Goal: Information Seeking & Learning: Find specific fact

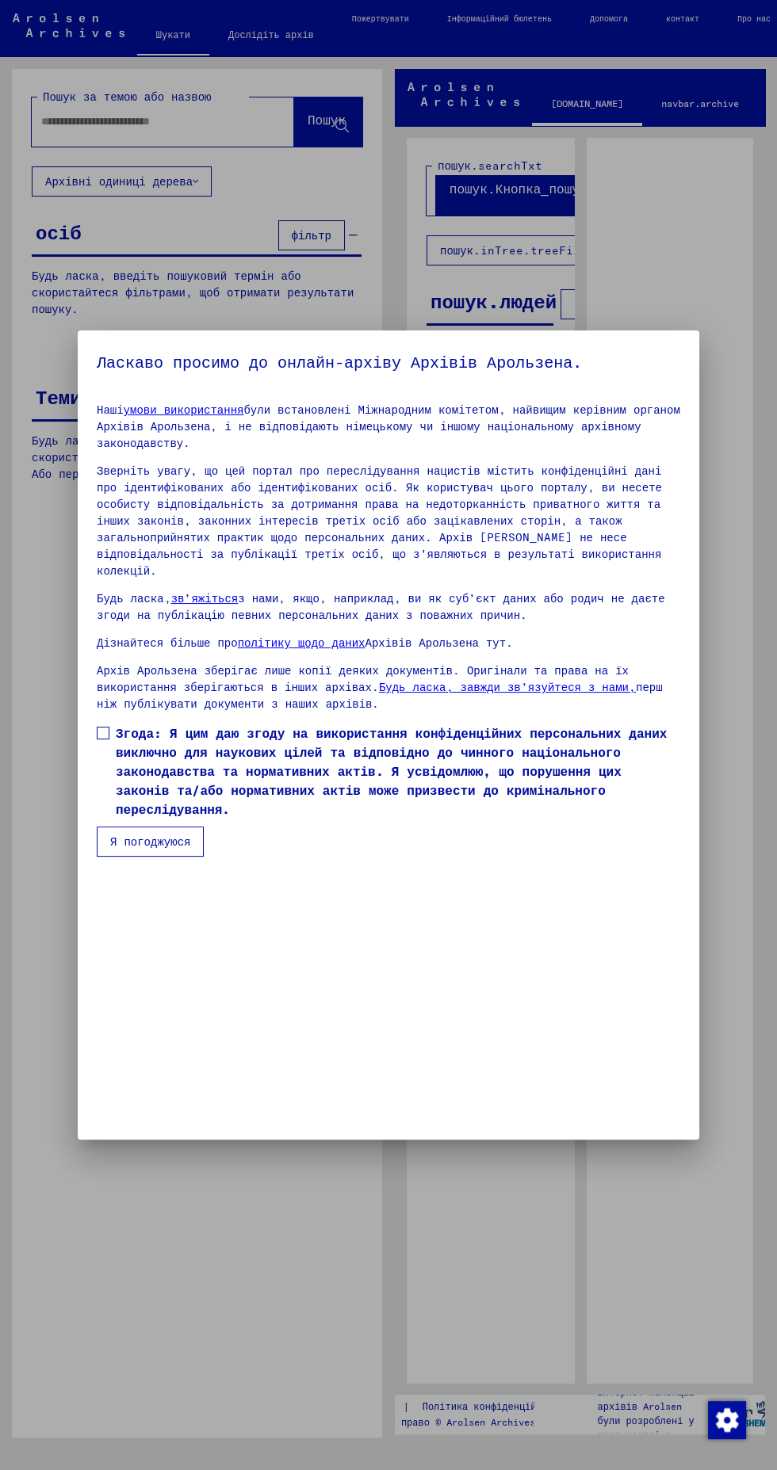
scroll to position [342, 0]
click at [175, 849] on font "Я погоджуюся" at bounding box center [150, 842] width 80 height 14
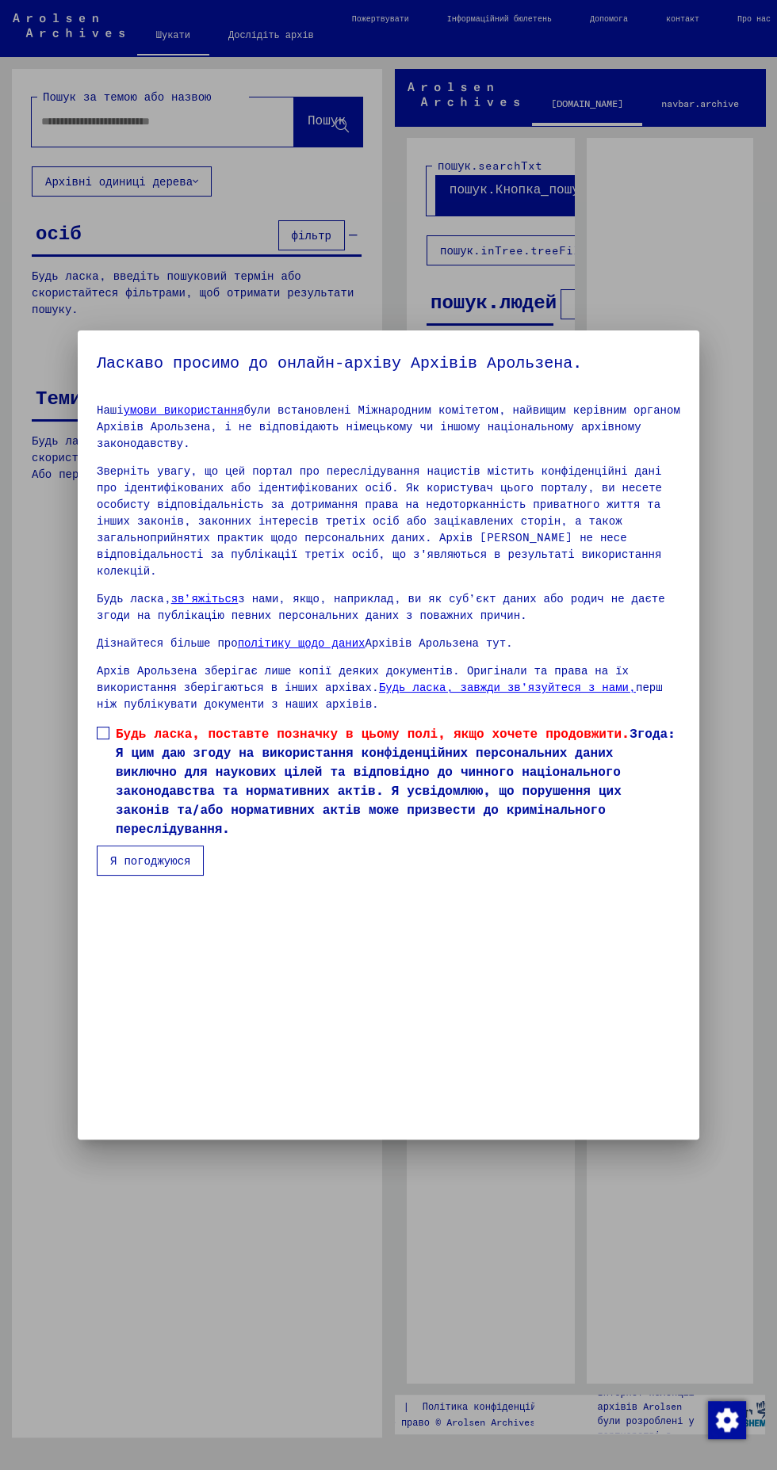
click at [130, 741] on font "Будь ласка, поставте позначку в цьому полі, якщо хочете продовжити." at bounding box center [373, 733] width 514 height 16
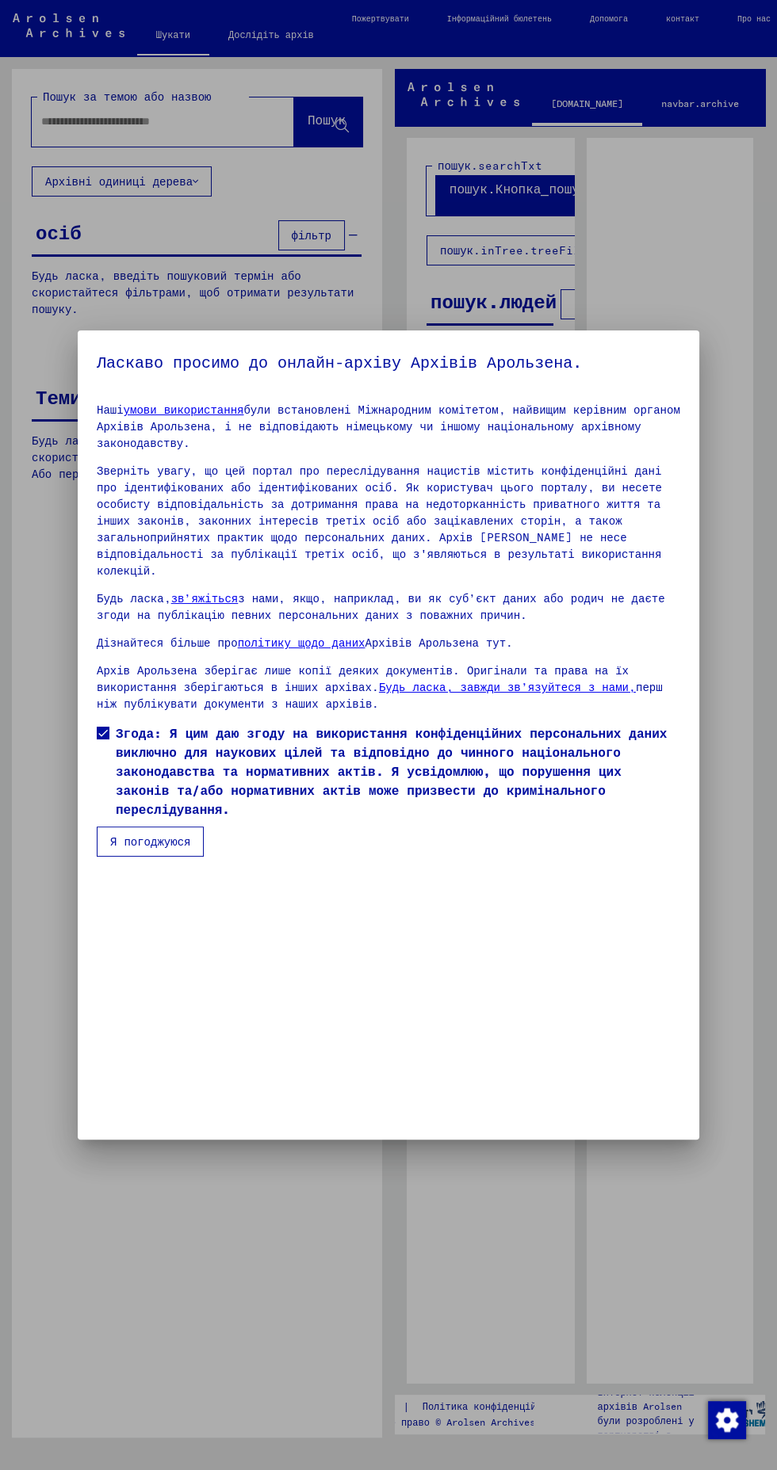
click at [193, 857] on button "Я погоджуюся" at bounding box center [150, 842] width 107 height 30
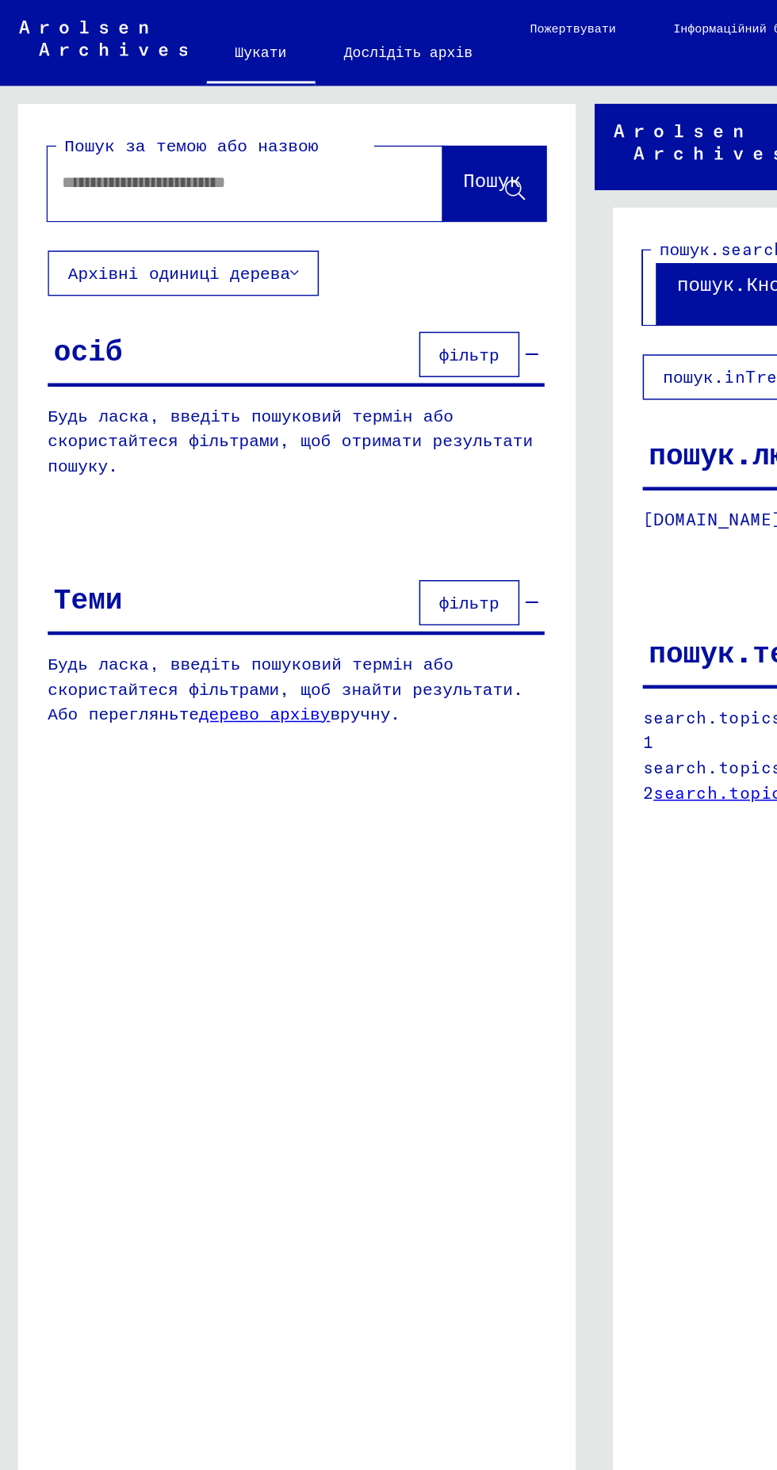
click at [77, 123] on input "text" at bounding box center [148, 121] width 215 height 17
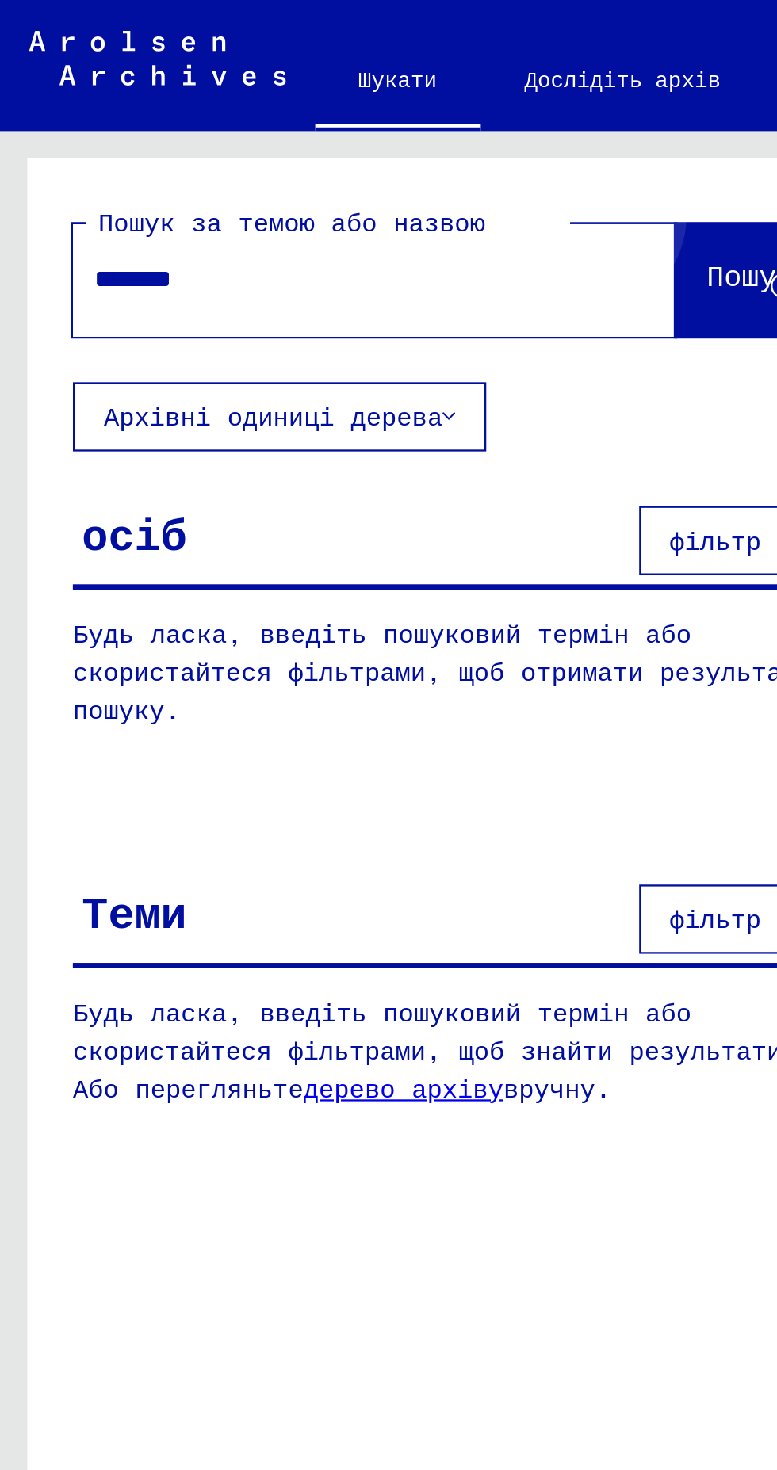
type input "********"
click at [309, 113] on font "Пошук" at bounding box center [327, 120] width 38 height 16
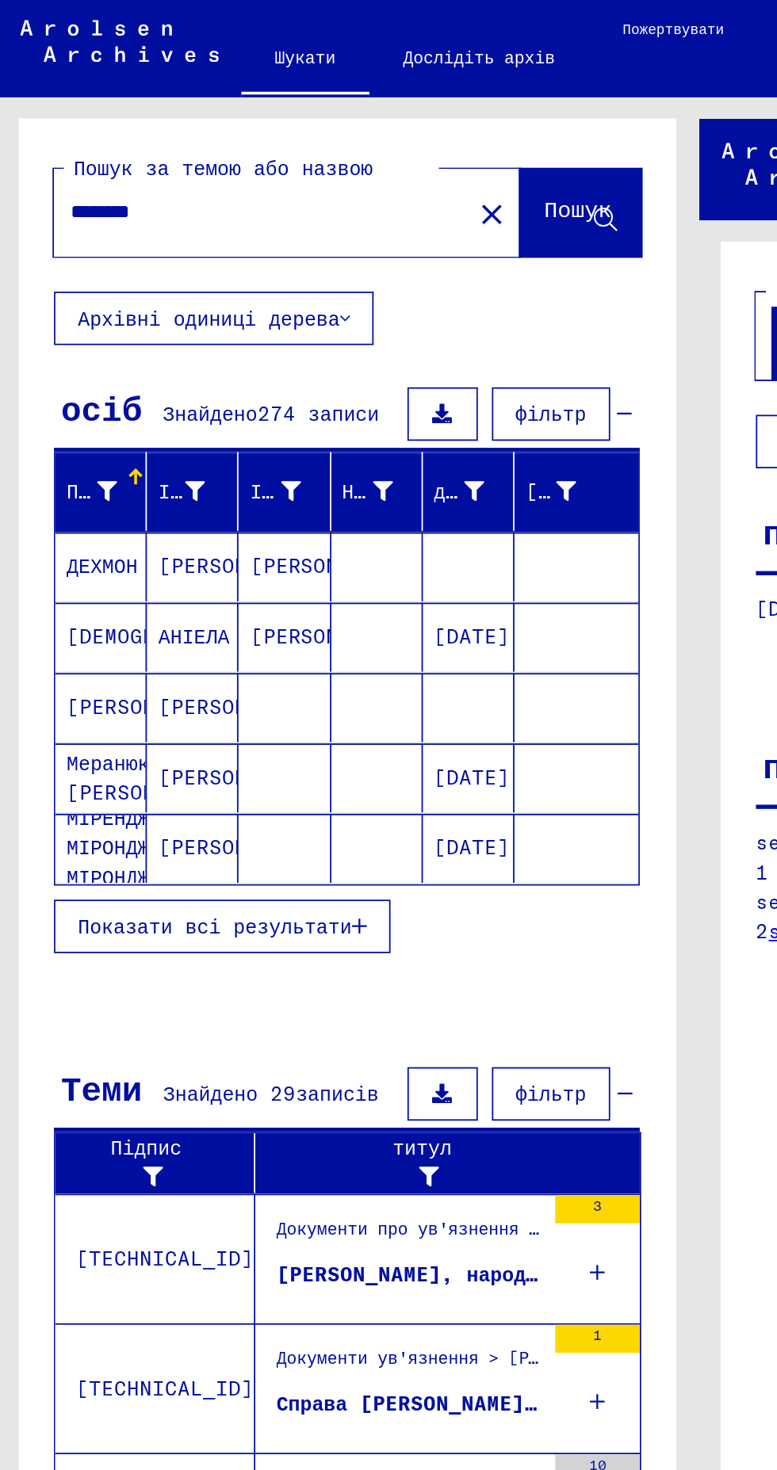
scroll to position [53, 1]
click at [59, 517] on font "Показати всі результати" at bounding box center [121, 524] width 154 height 14
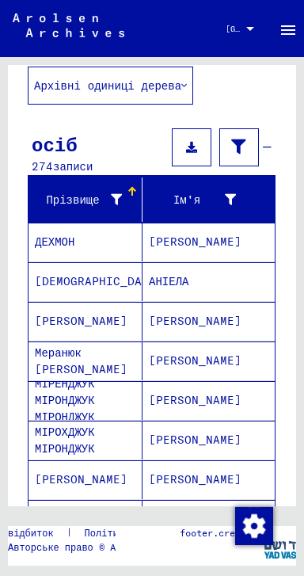
scroll to position [114, 0]
